Goal: Information Seeking & Learning: Compare options

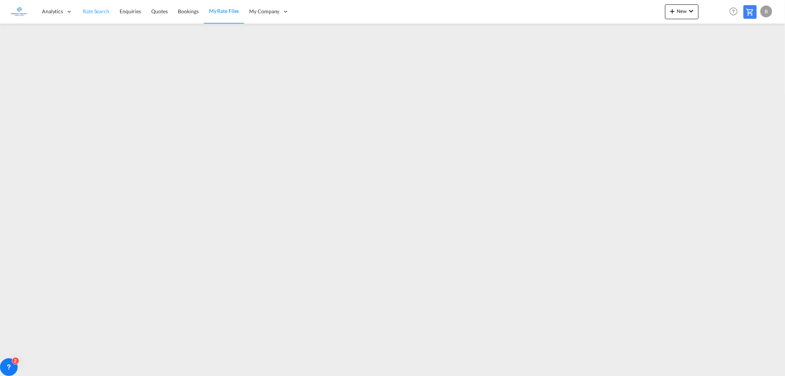
click at [98, 8] on span "Rate Search" at bounding box center [96, 11] width 27 height 6
click at [96, 11] on span "Rate Search" at bounding box center [96, 11] width 27 height 6
